Goal: Task Accomplishment & Management: Manage account settings

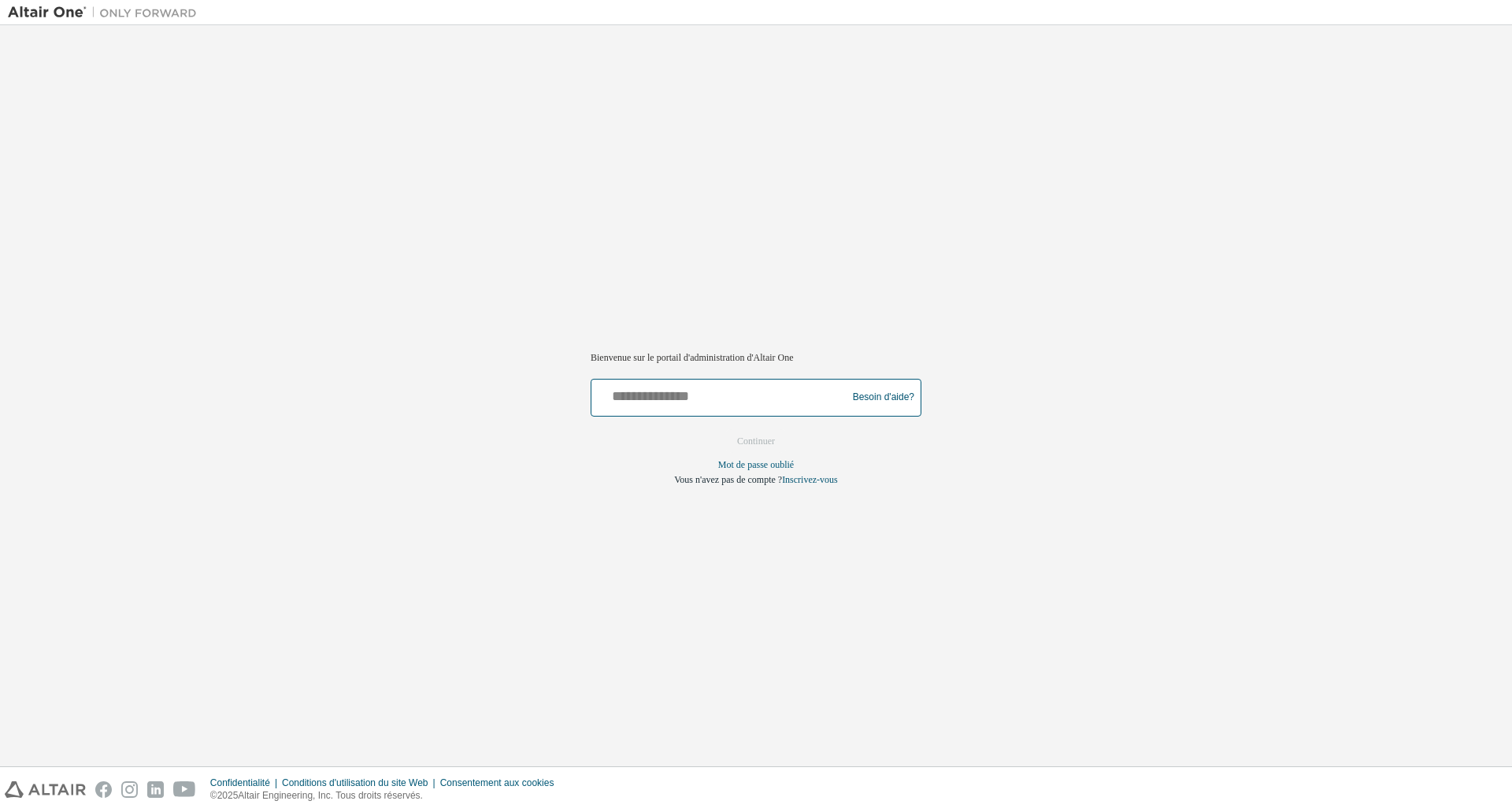
click at [740, 404] on input "text" at bounding box center [722, 394] width 248 height 22
type input "**********"
click at [730, 443] on button "Continuer" at bounding box center [756, 441] width 71 height 23
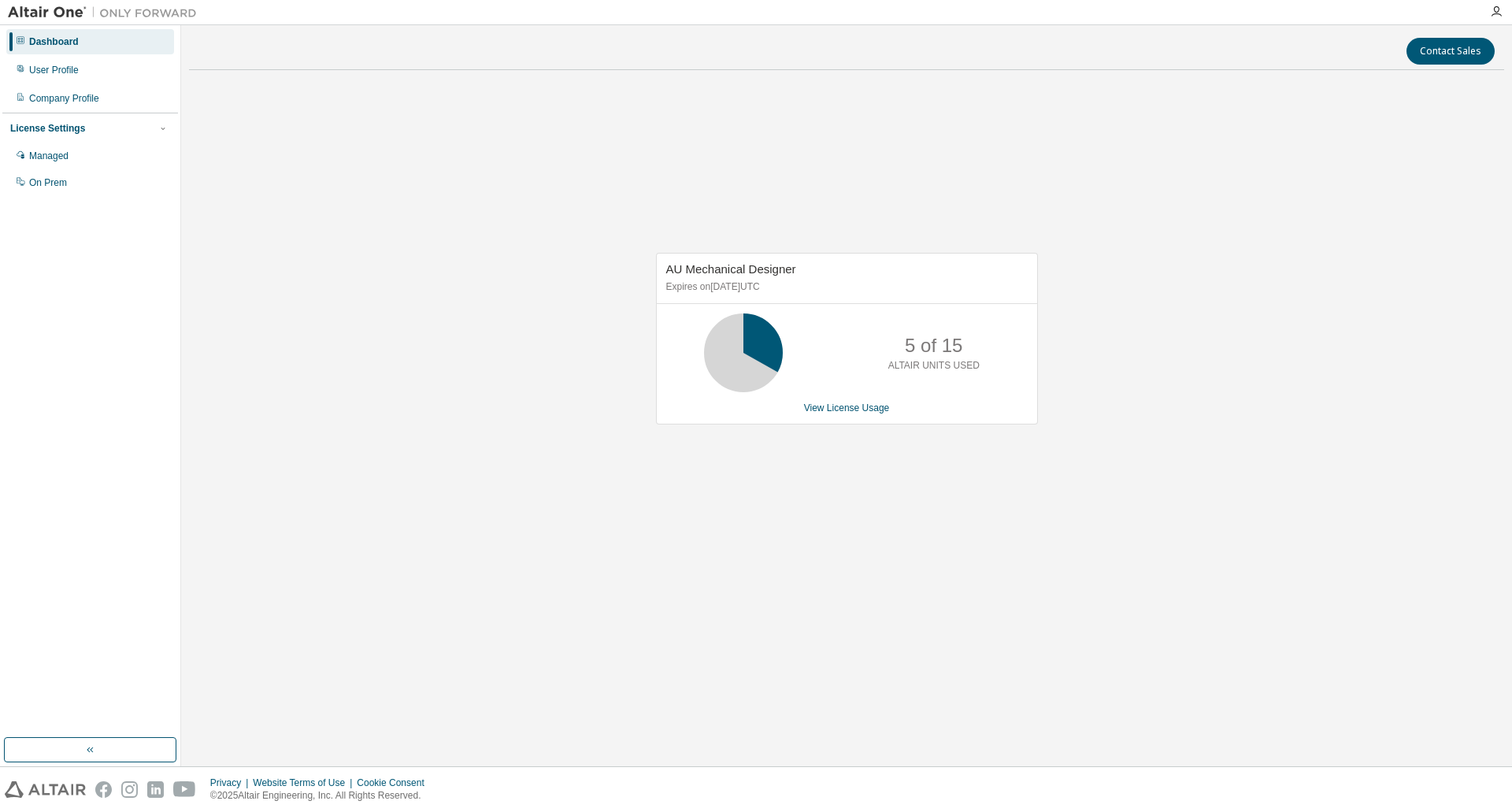
drag, startPoint x: 1004, startPoint y: 712, endPoint x: 1043, endPoint y: 677, distance: 52.4
click at [1004, 712] on div "Contact Sales AU Mechanical Designer Expires on October 1, 2025 UTC 5 of 15 ALT…" at bounding box center [847, 396] width 1316 height 726
click at [1299, 429] on div "AU Mechanical Designer Expires on October 1, 2025 UTC 5 of 15 ALTAIR UNITS USED…" at bounding box center [847, 346] width 1316 height 528
click at [110, 40] on div "Dashboard" at bounding box center [90, 41] width 168 height 25
click at [100, 66] on div "User Profile" at bounding box center [90, 70] width 168 height 25
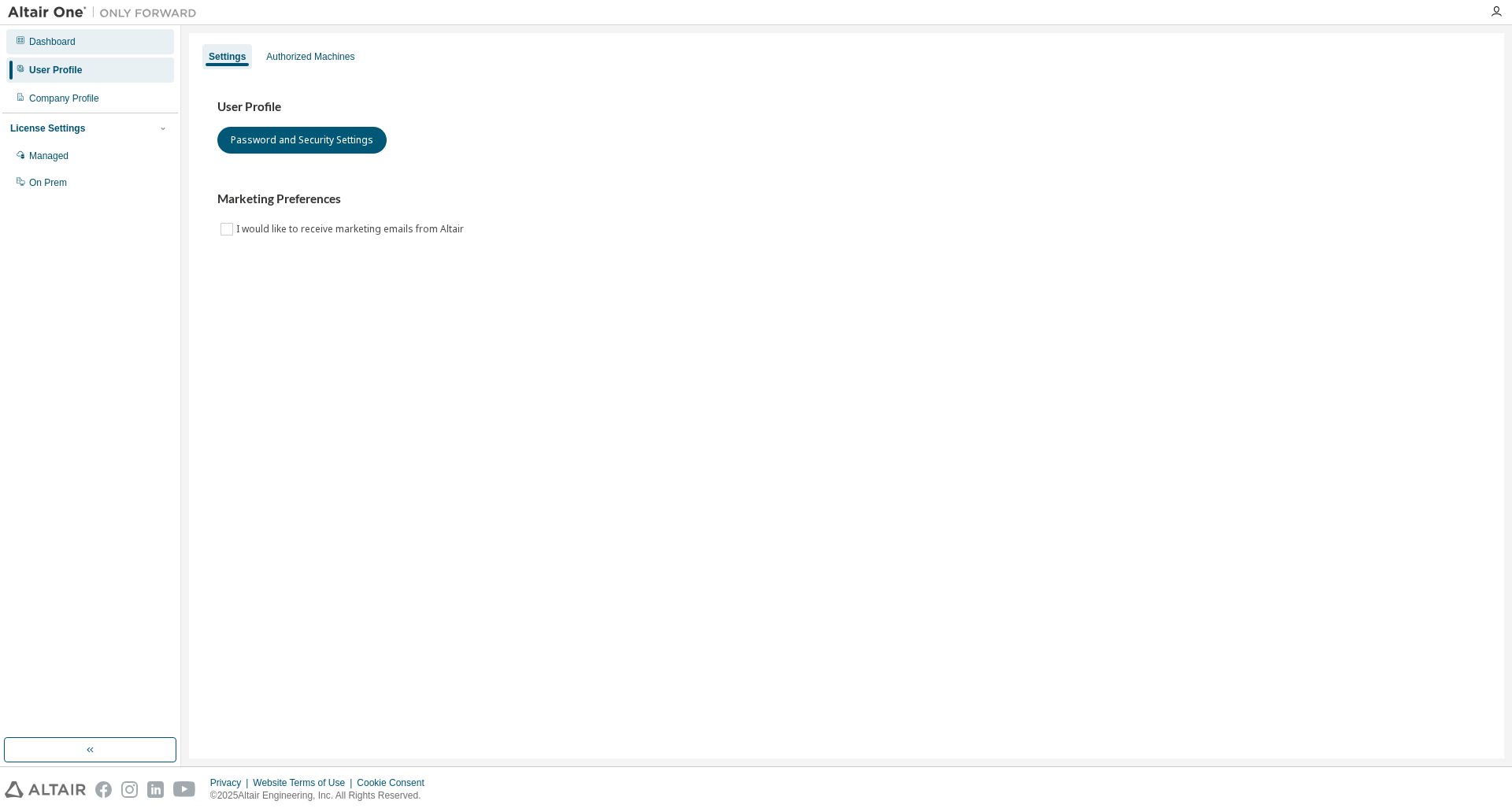
click at [96, 47] on div "Dashboard" at bounding box center [90, 41] width 168 height 25
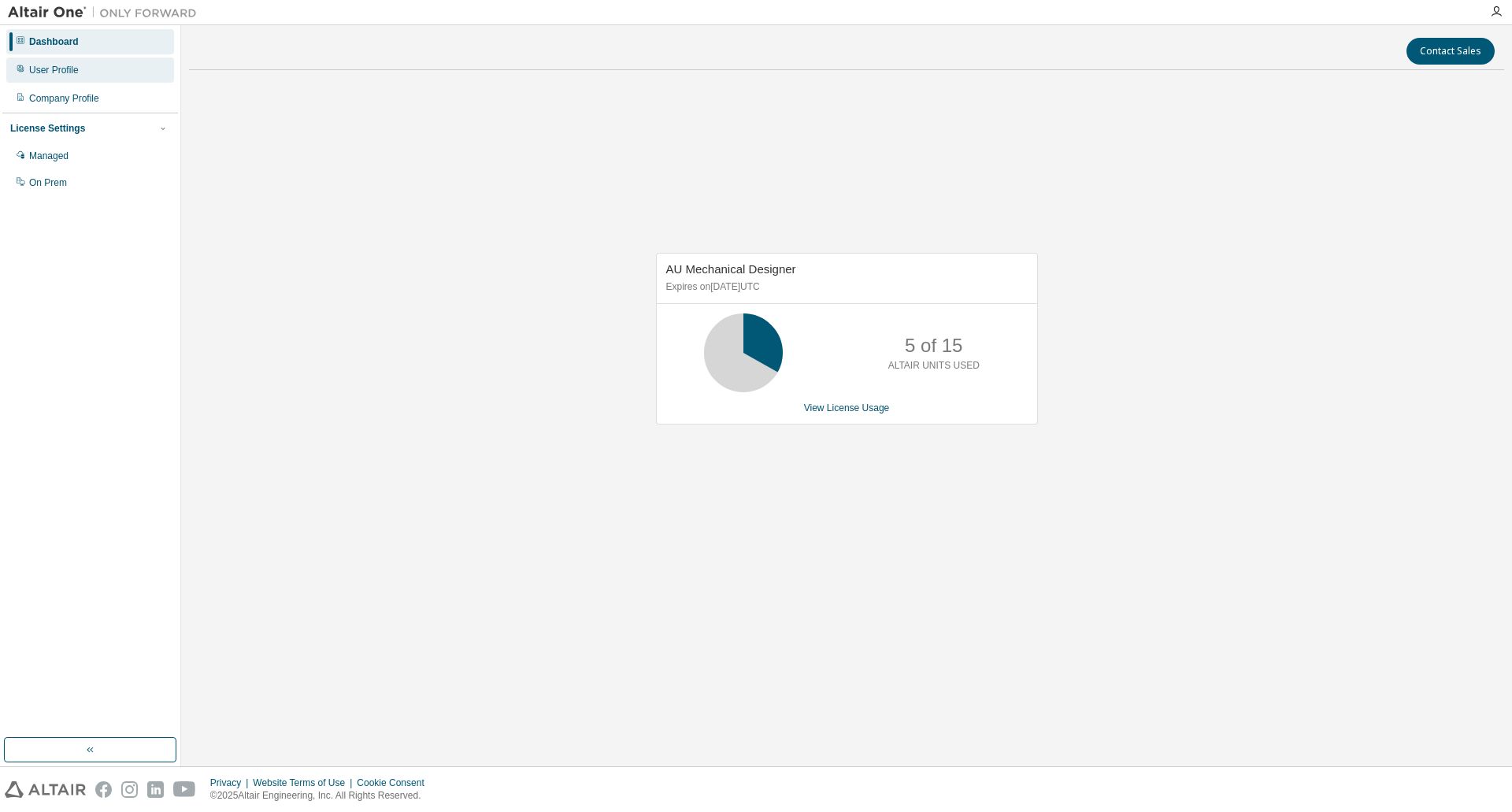
click at [86, 74] on div "User Profile" at bounding box center [90, 70] width 168 height 25
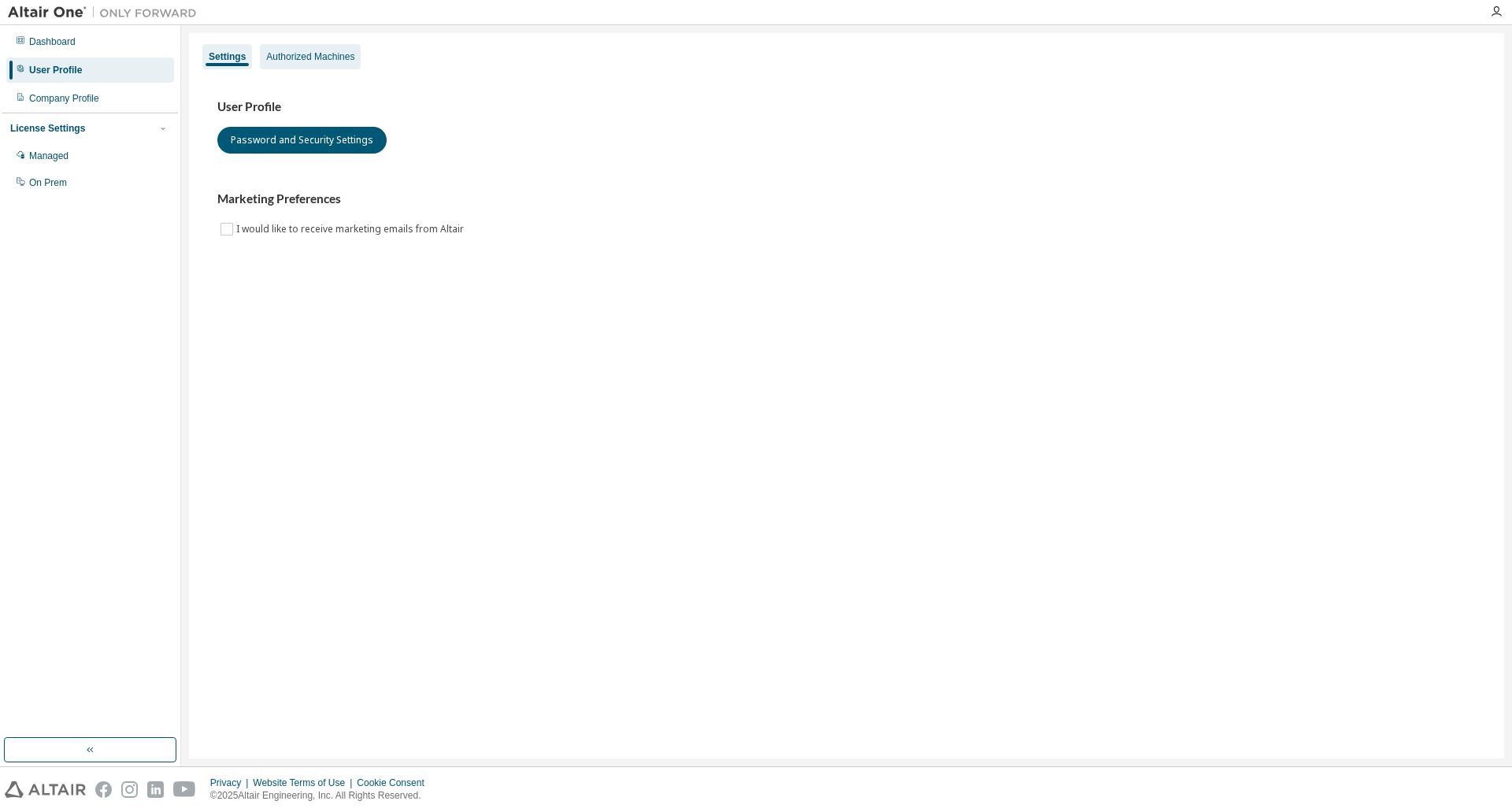
click at [304, 68] on div "Authorized Machines" at bounding box center [310, 57] width 100 height 25
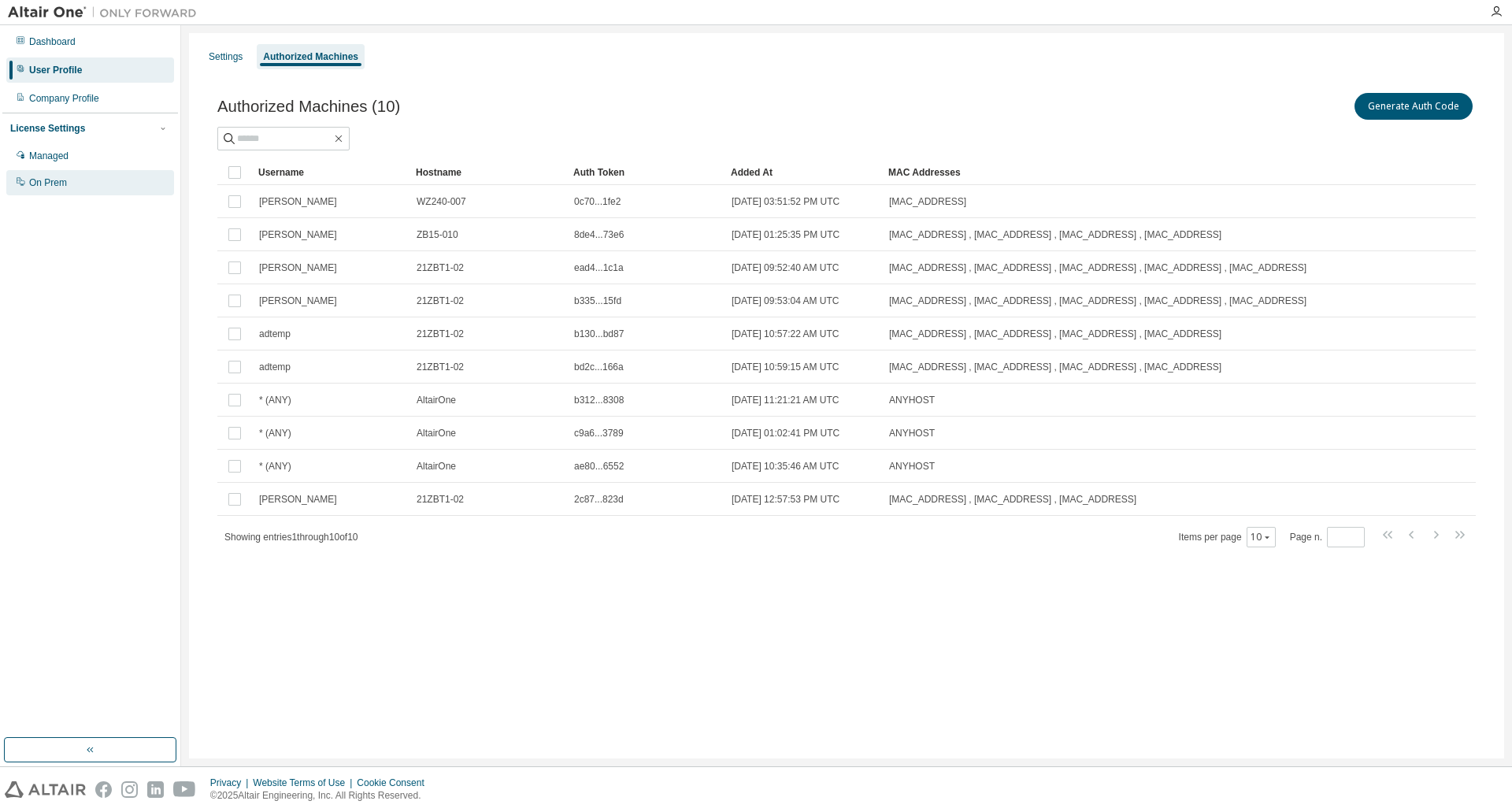
click at [49, 174] on div "On Prem" at bounding box center [90, 183] width 168 height 25
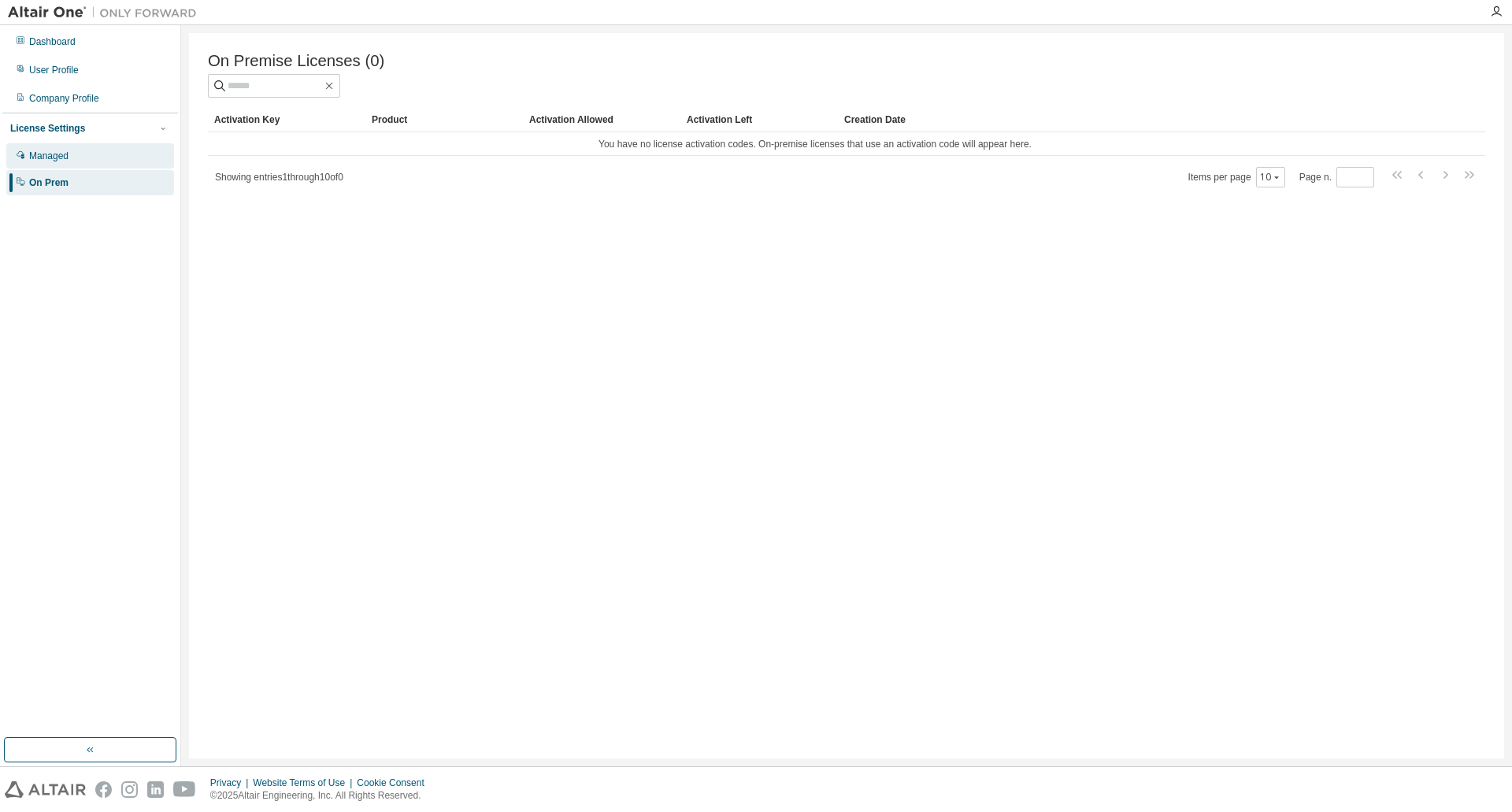
click at [94, 157] on div "Managed" at bounding box center [90, 156] width 168 height 25
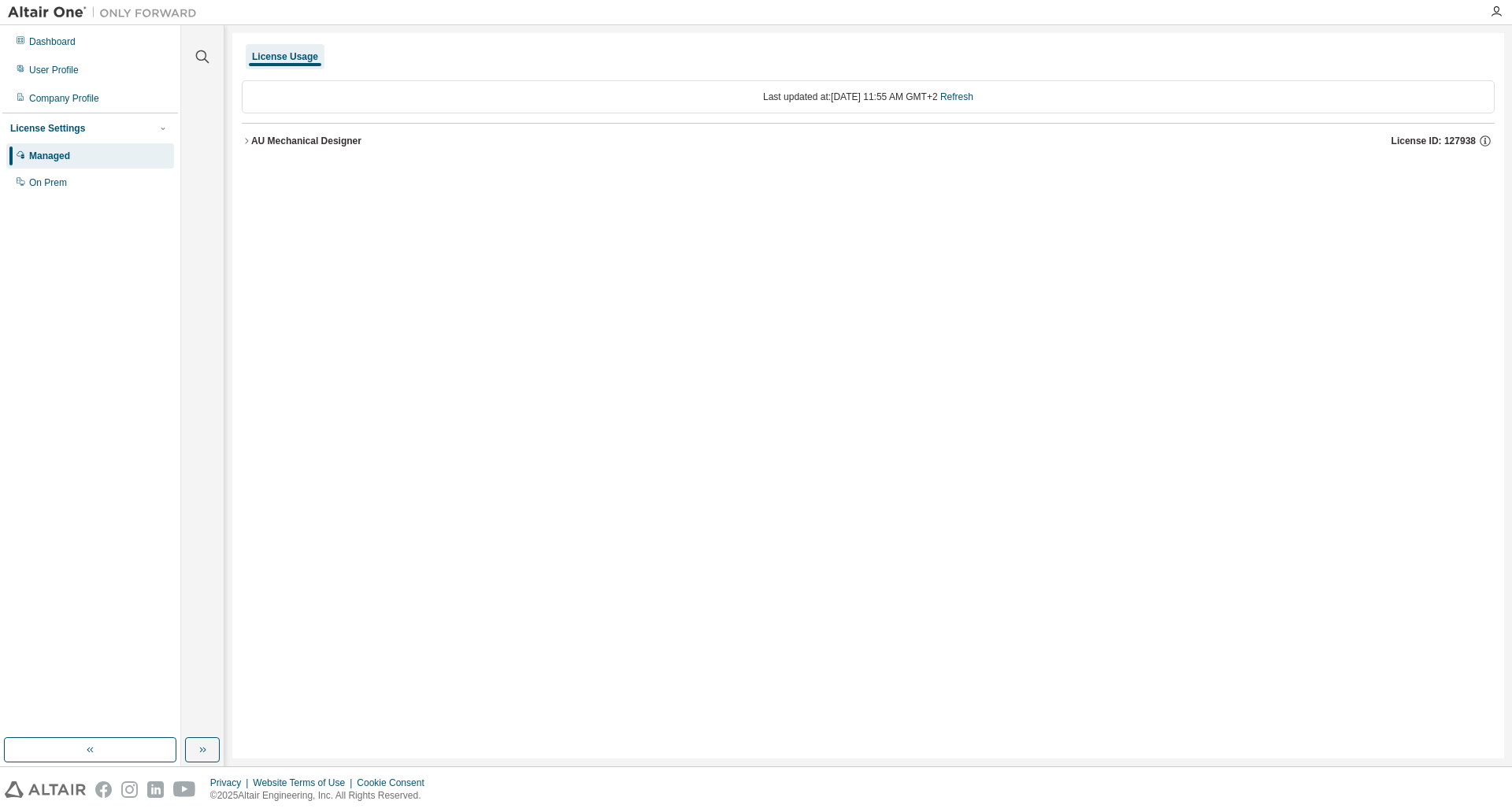
click at [256, 144] on div "AU Mechanical Designer" at bounding box center [306, 141] width 110 height 13
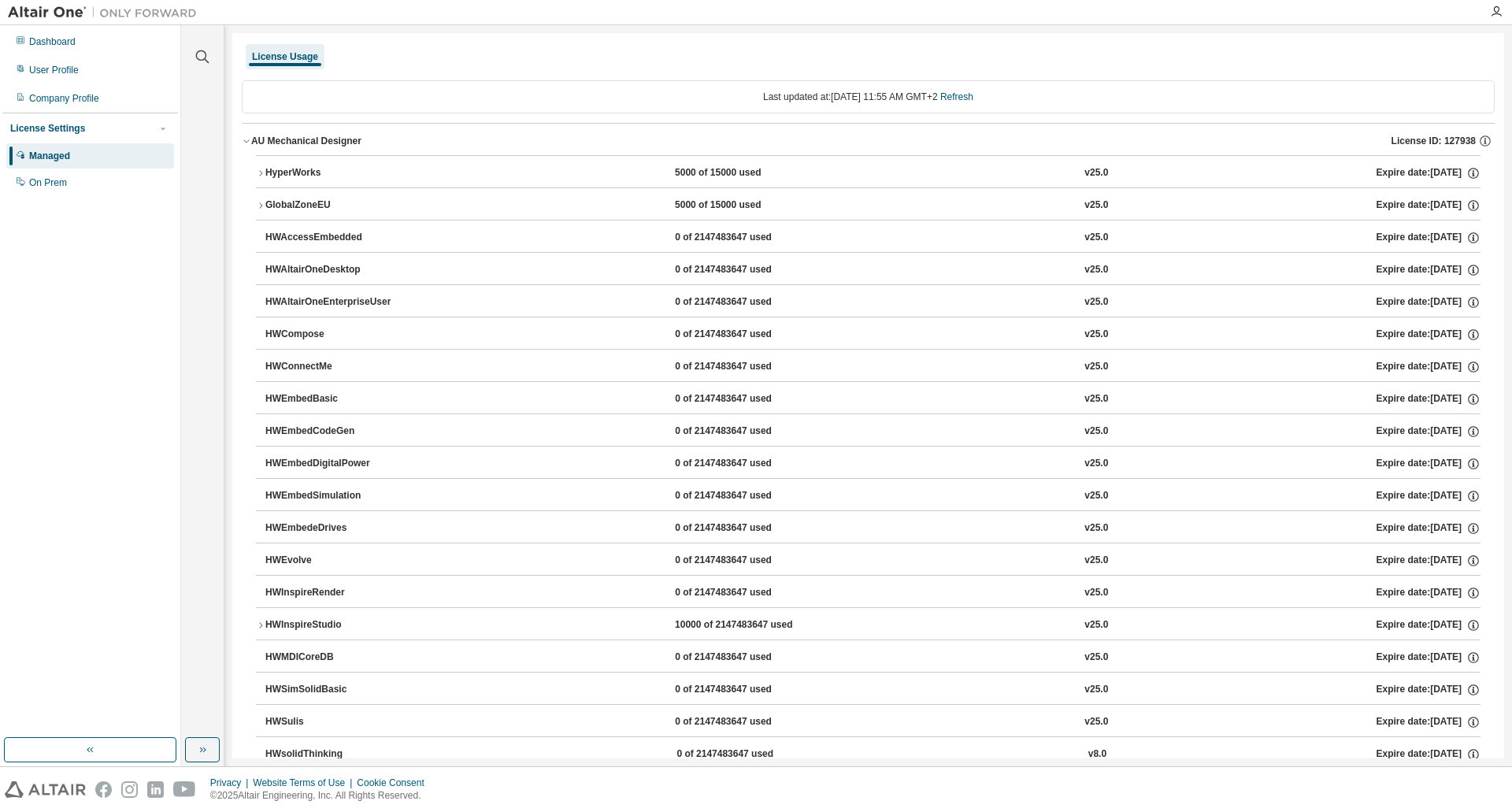
click at [274, 171] on div "HyperWorks" at bounding box center [336, 173] width 142 height 14
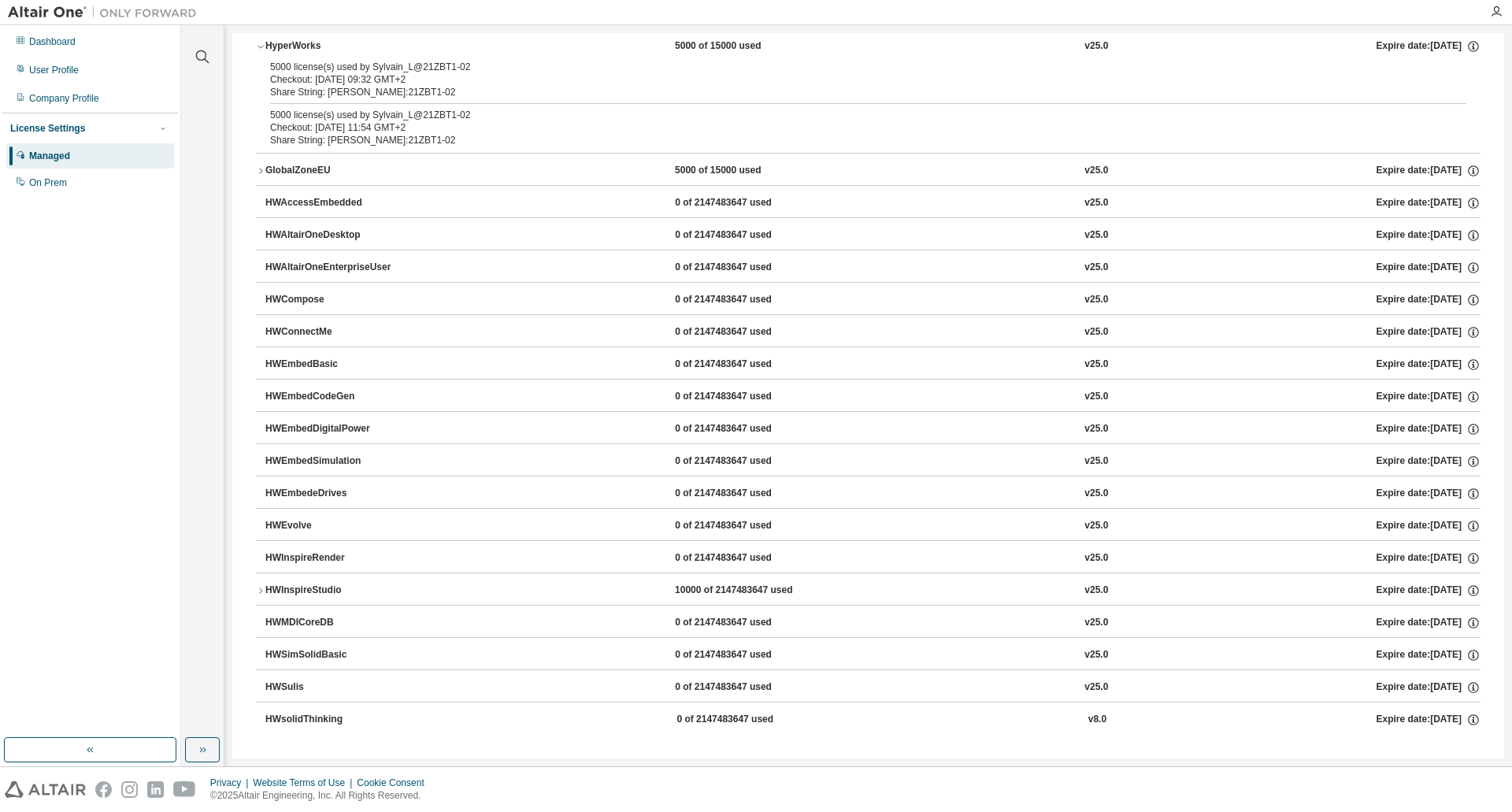
scroll to position [131, 0]
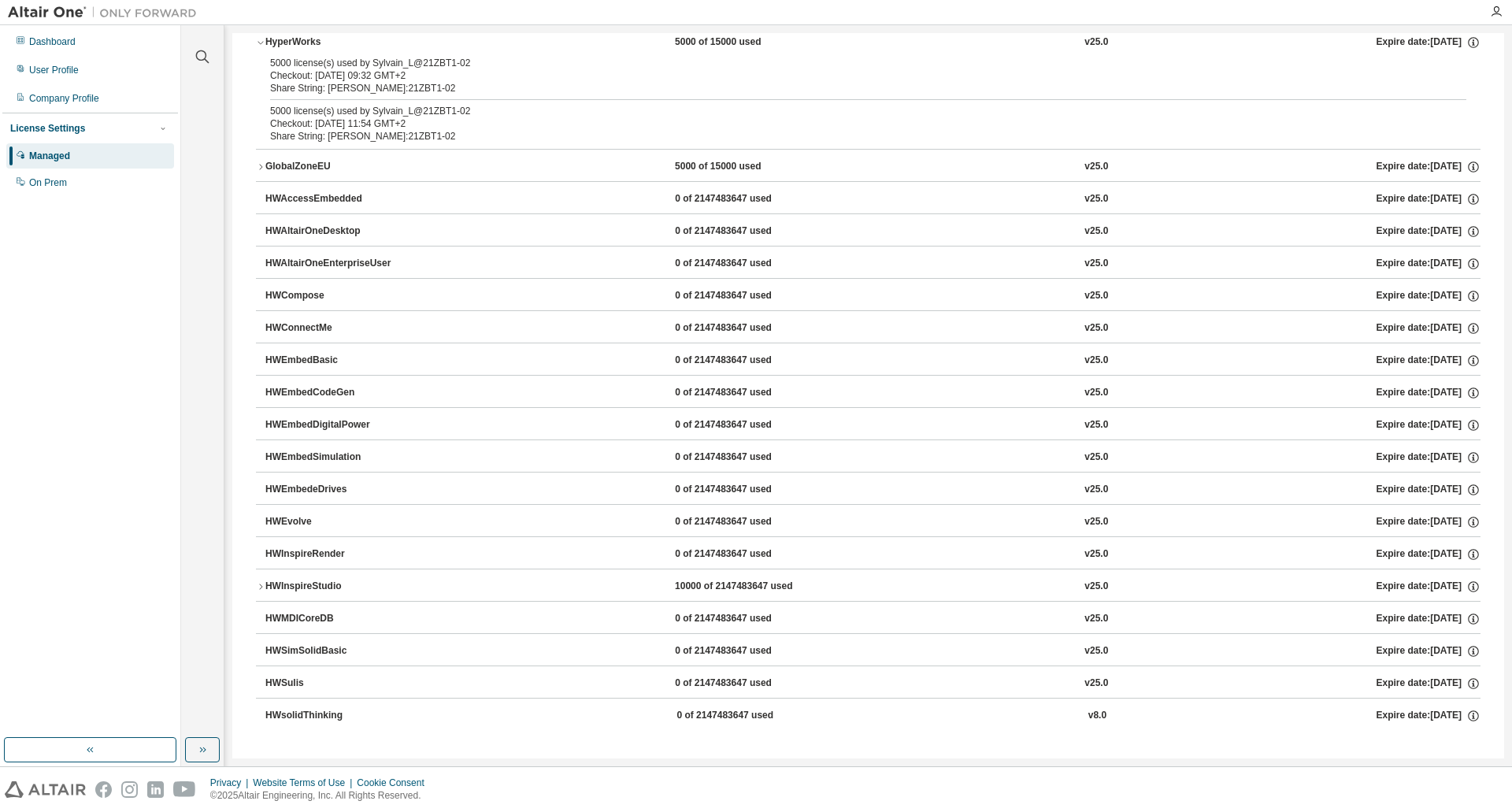
click at [302, 589] on div "HWInspireStudio" at bounding box center [336, 587] width 142 height 14
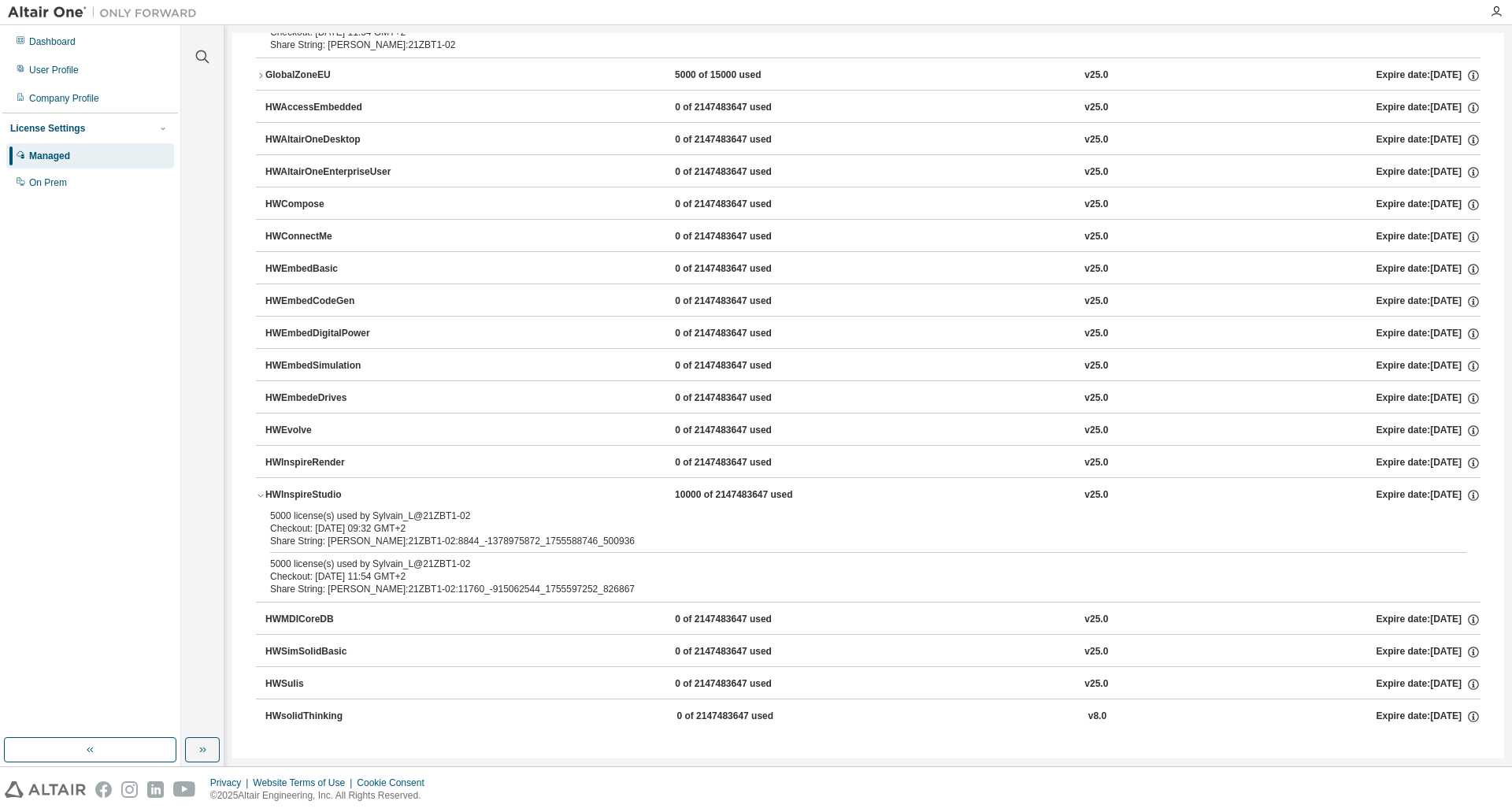
scroll to position [223, 0]
click at [97, 77] on div "User Profile" at bounding box center [90, 70] width 168 height 25
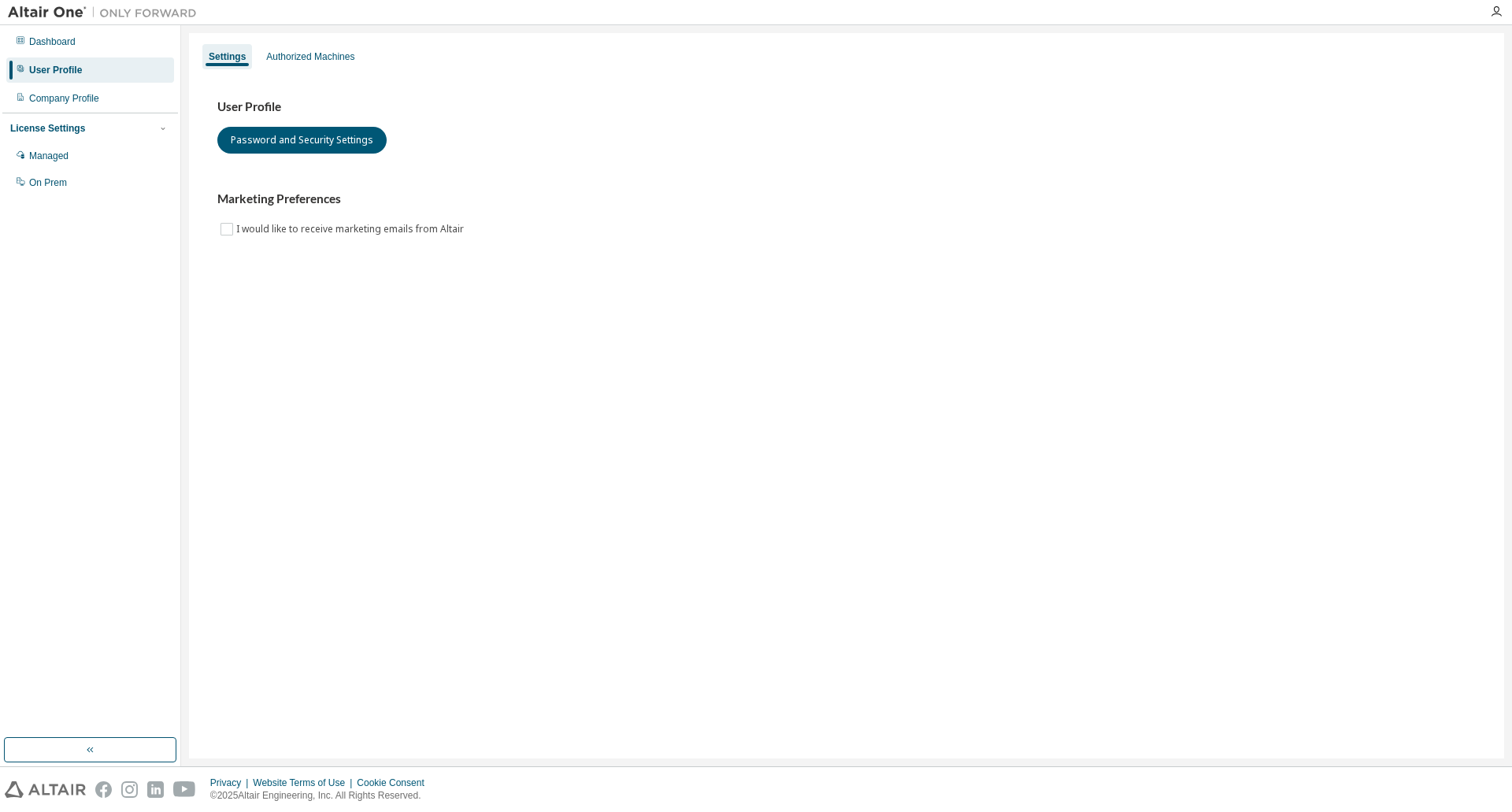
click at [52, 9] on img at bounding box center [107, 13] width 197 height 16
click at [136, 12] on img at bounding box center [107, 13] width 197 height 16
click at [1496, 4] on div at bounding box center [1496, 12] width 31 height 23
click at [1498, 14] on icon "button" at bounding box center [1496, 12] width 13 height 13
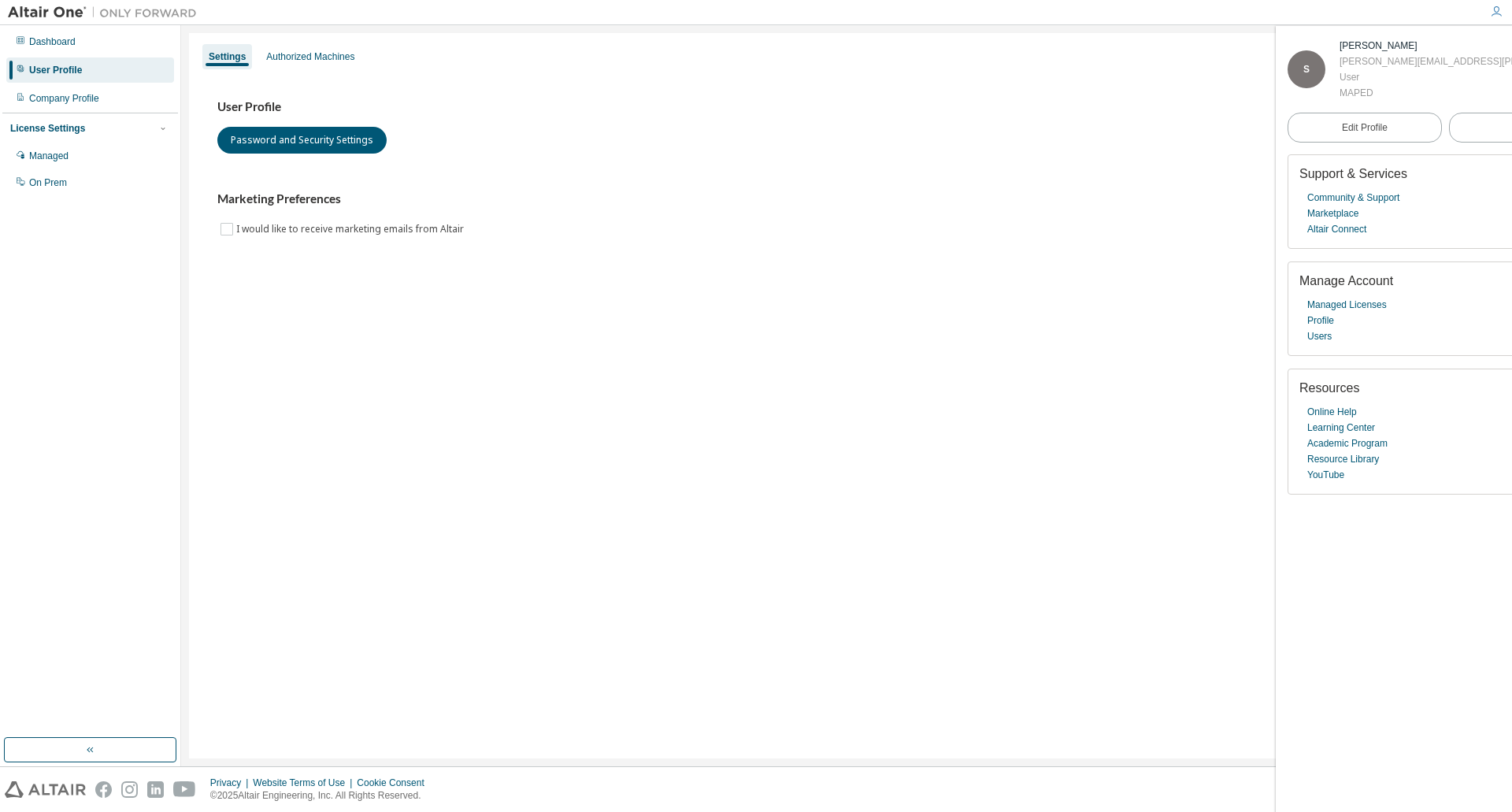
click at [1123, 587] on div "Settings Authorized Machines User Profile Password and Security Settings Market…" at bounding box center [847, 396] width 1316 height 726
